Goal: Information Seeking & Learning: Understand process/instructions

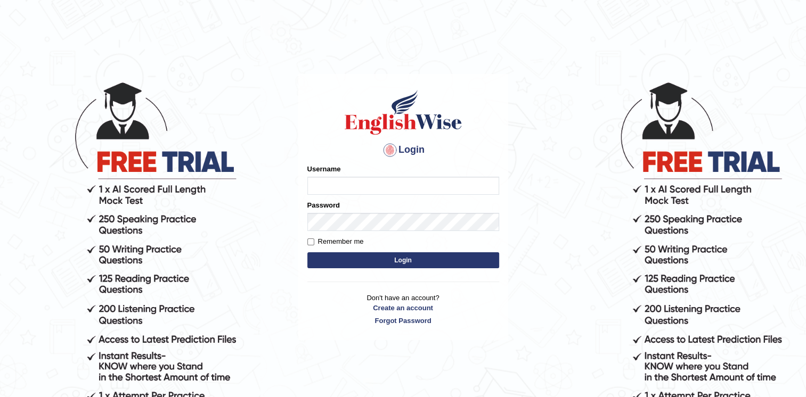
type input "Afreen11"
click at [356, 255] on button "Login" at bounding box center [403, 260] width 192 height 16
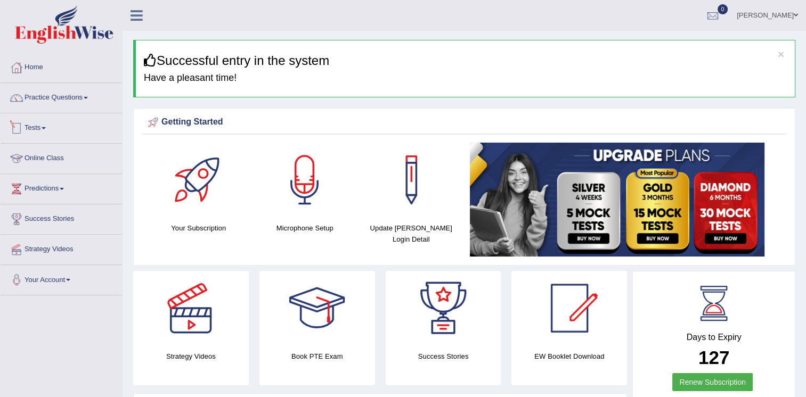
click at [34, 122] on link "Tests" at bounding box center [61, 126] width 121 height 27
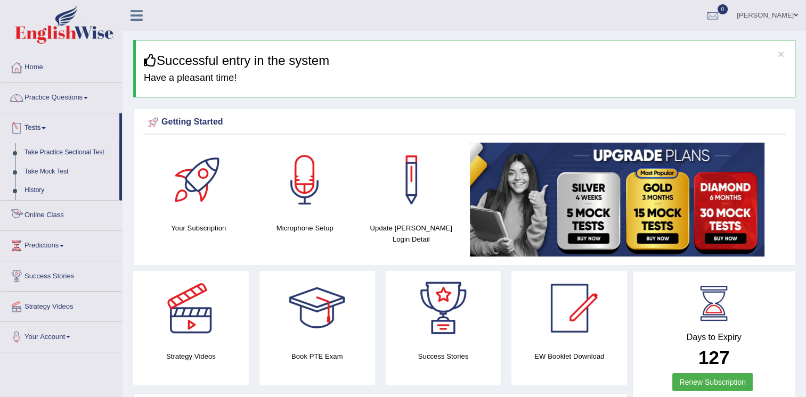
click at [44, 210] on link "Online Class" at bounding box center [61, 214] width 121 height 27
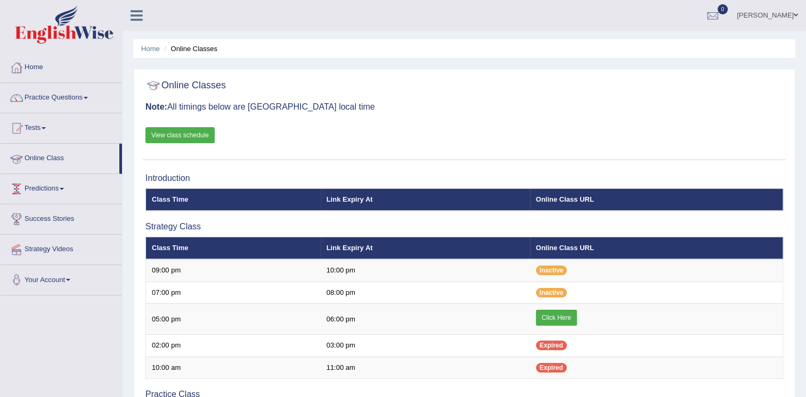
click at [174, 133] on link "View class schedule" at bounding box center [179, 135] width 69 height 16
